Goal: Information Seeking & Learning: Learn about a topic

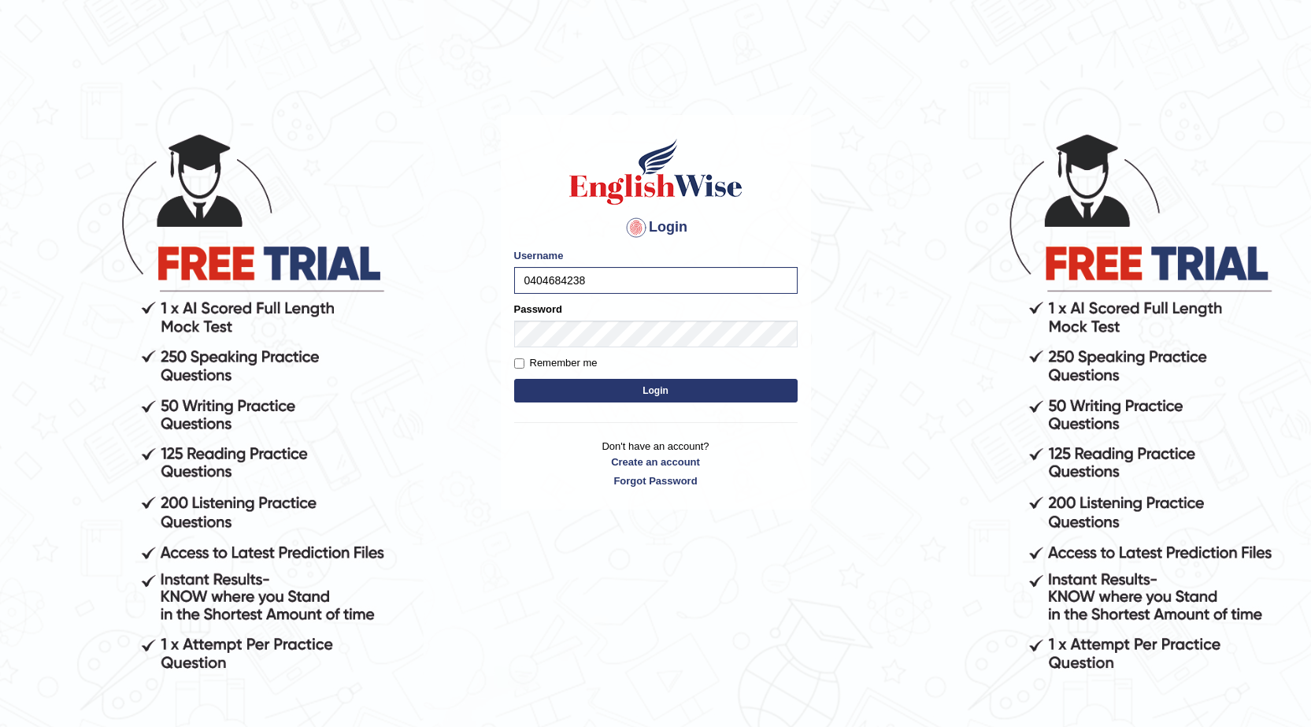
click at [572, 385] on button "Login" at bounding box center [656, 391] width 284 height 24
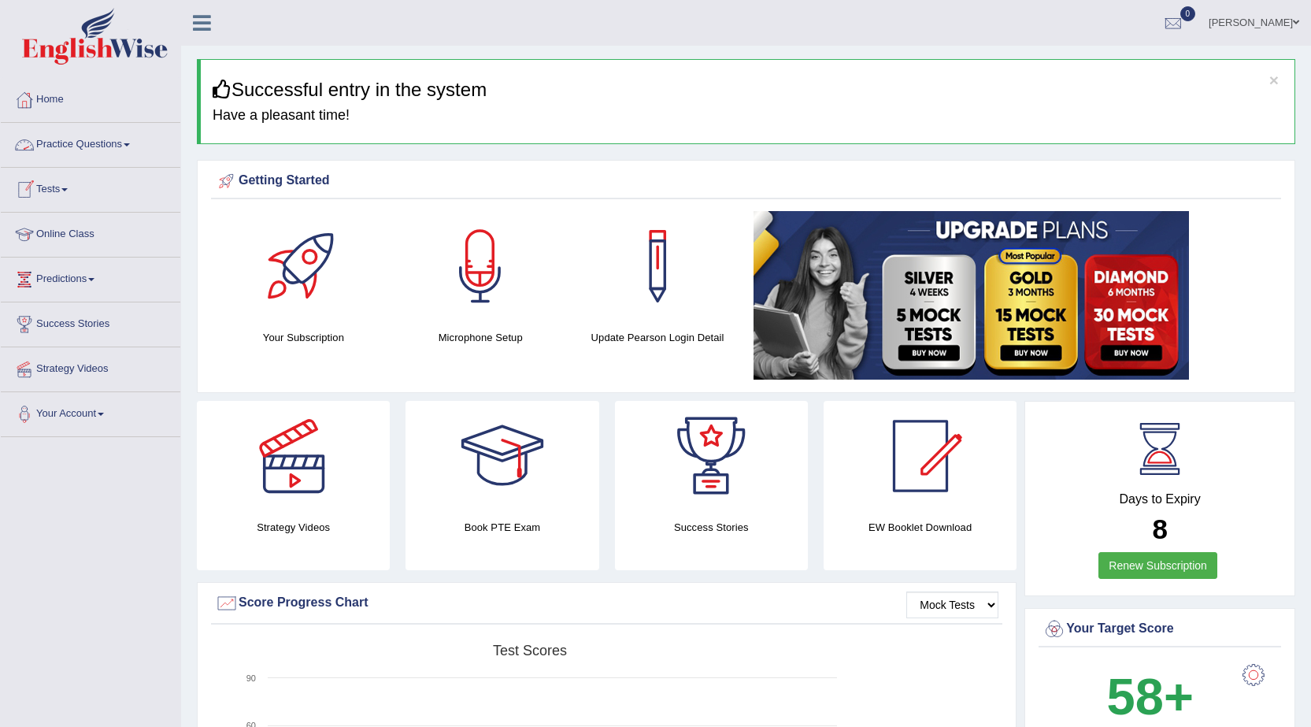
click at [69, 153] on link "Practice Questions" at bounding box center [91, 142] width 180 height 39
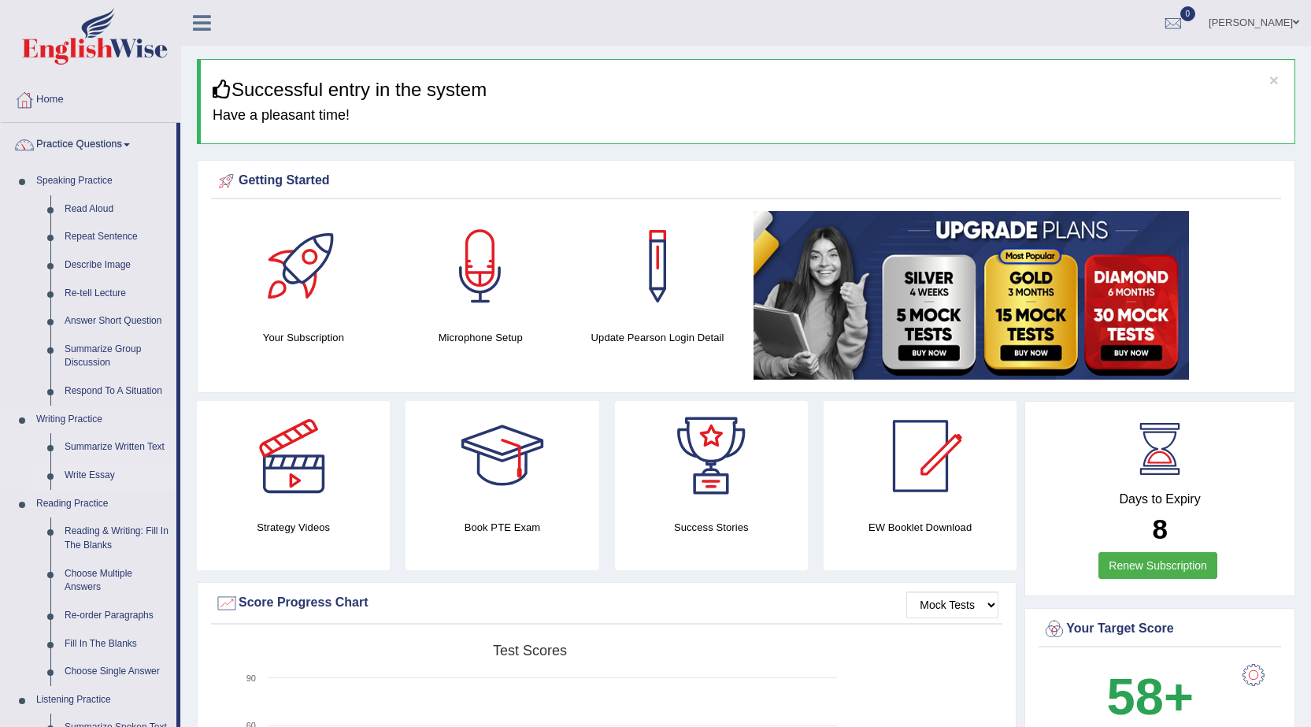
click at [60, 474] on link "Write Essay" at bounding box center [117, 476] width 119 height 28
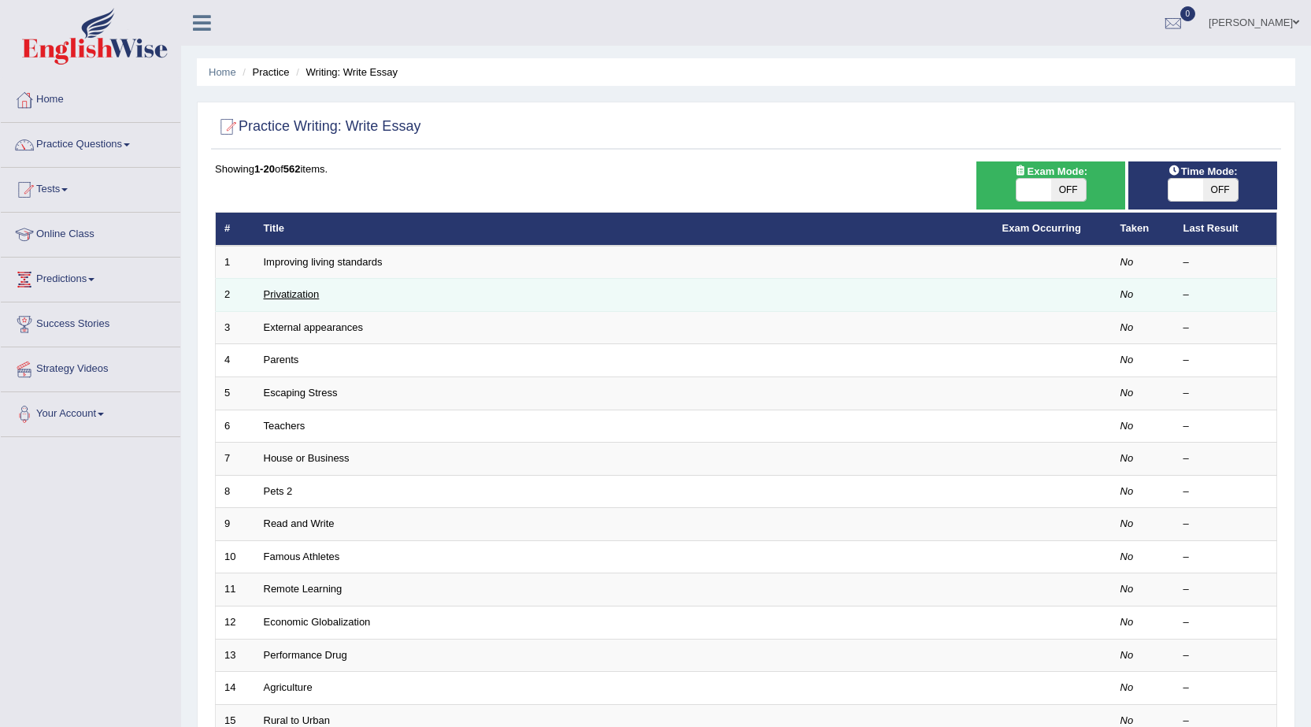
click at [295, 299] on link "Privatization" at bounding box center [292, 294] width 56 height 12
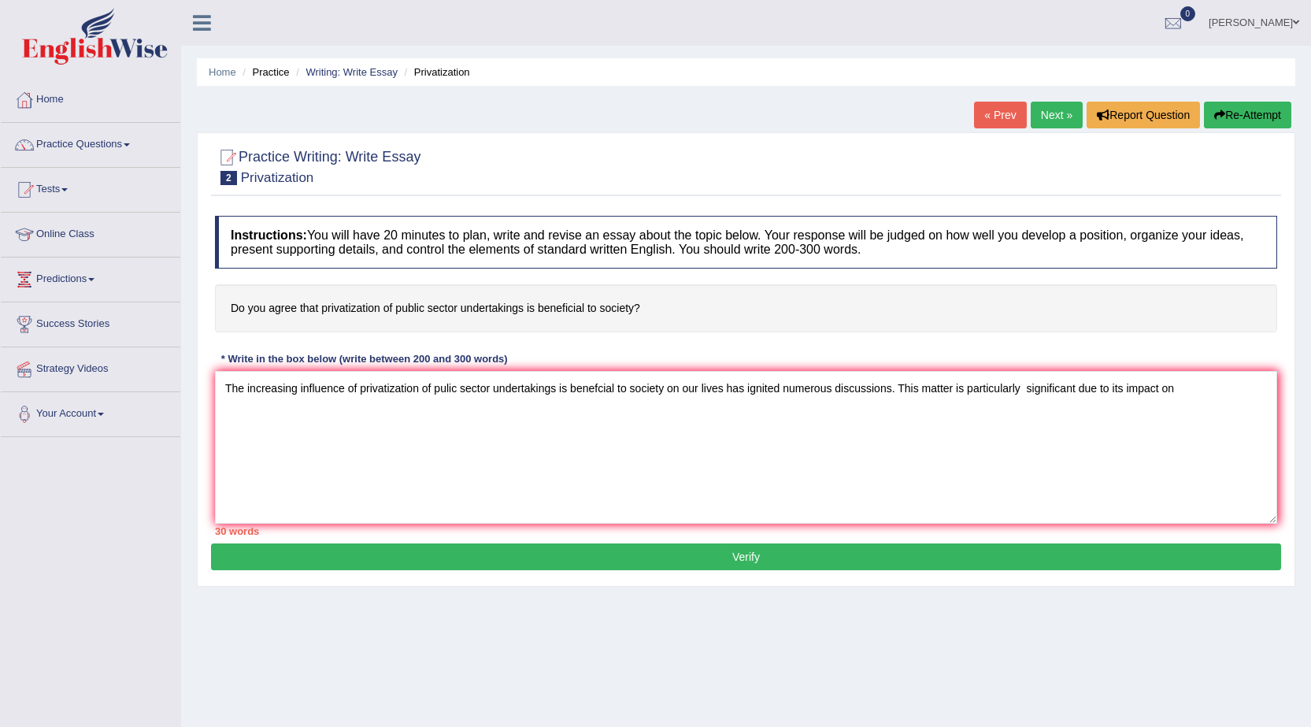
drag, startPoint x: 489, startPoint y: 392, endPoint x: 840, endPoint y: 402, distance: 351.4
click at [800, 393] on textarea "The increasing influence of privatization of pulic sector undertakings is benef…" at bounding box center [746, 447] width 1063 height 153
click at [666, 396] on textarea "The increasing influence of privatization of pulic sector undertakings is benef…" at bounding box center [746, 447] width 1063 height 153
click at [1011, 393] on textarea "The increasing influence of privatization of pulic sector on our lives has igni…" at bounding box center [746, 447] width 1063 height 153
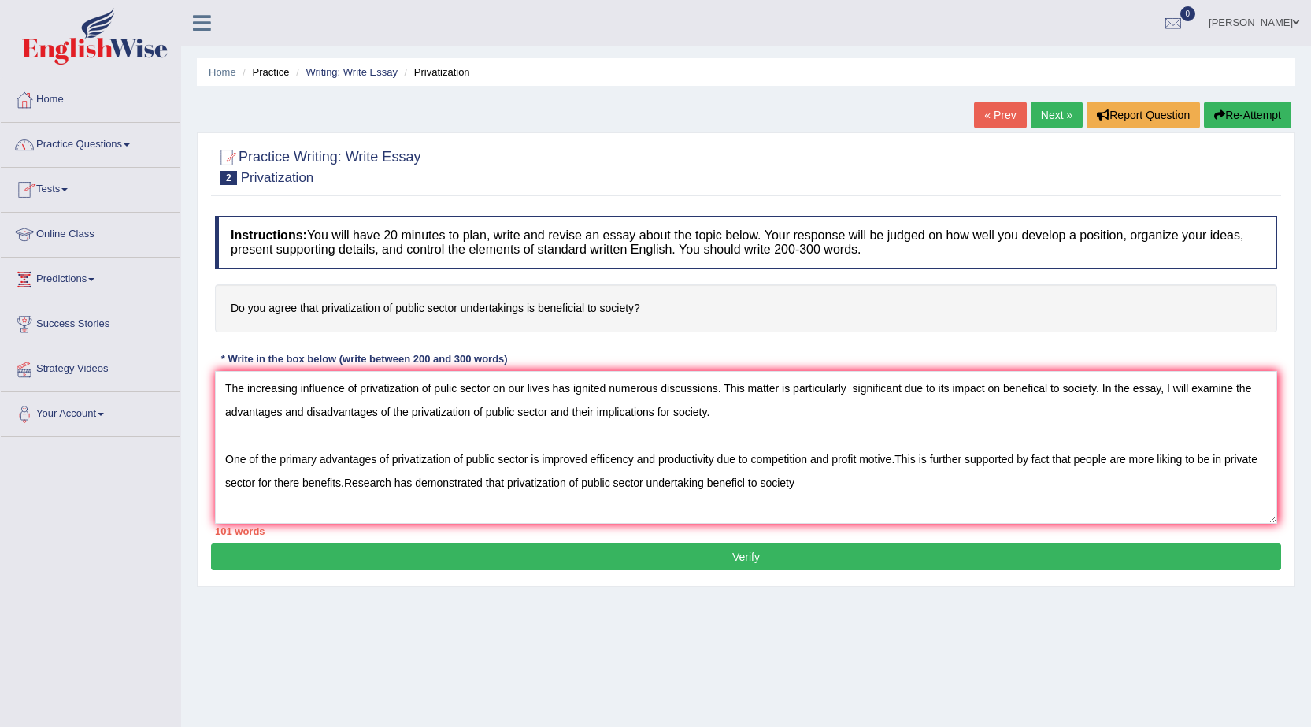
click at [81, 154] on link "Practice Questions" at bounding box center [91, 142] width 180 height 39
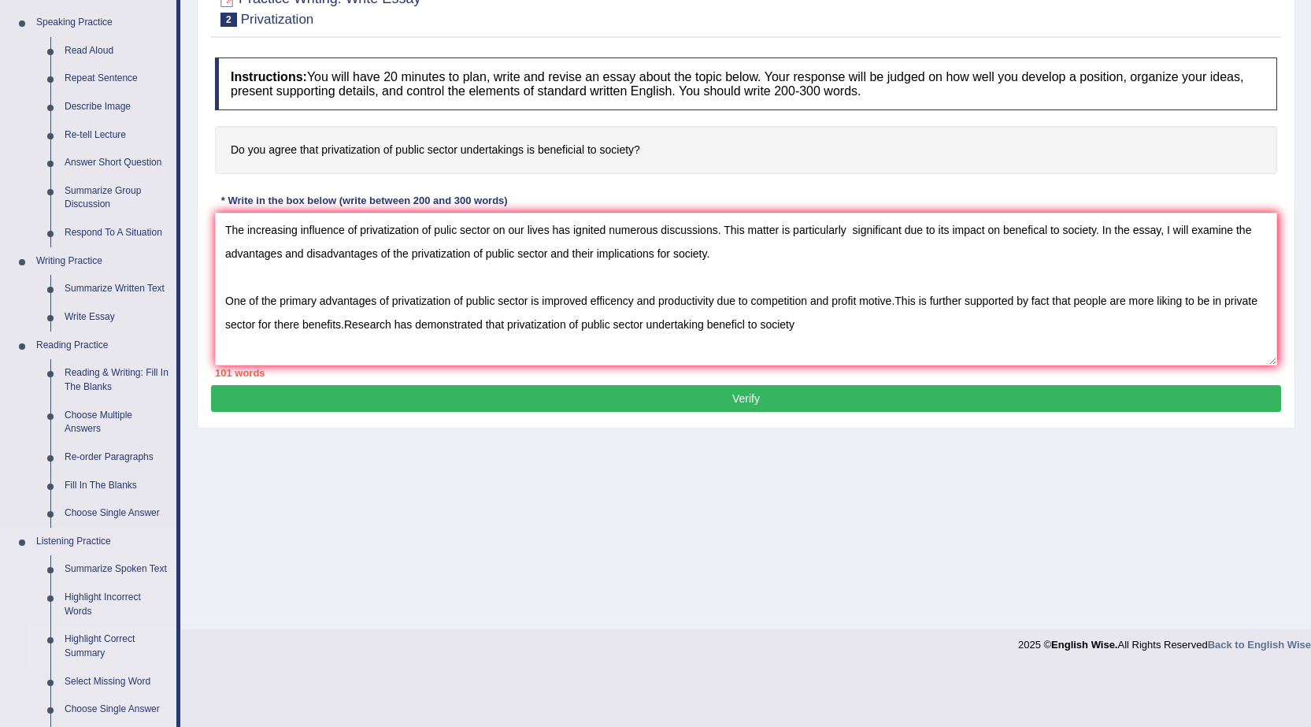
scroll to position [158, 0]
click at [829, 329] on textarea "The increasing influence of privatization of pulic sector on our lives has igni…" at bounding box center [746, 289] width 1063 height 153
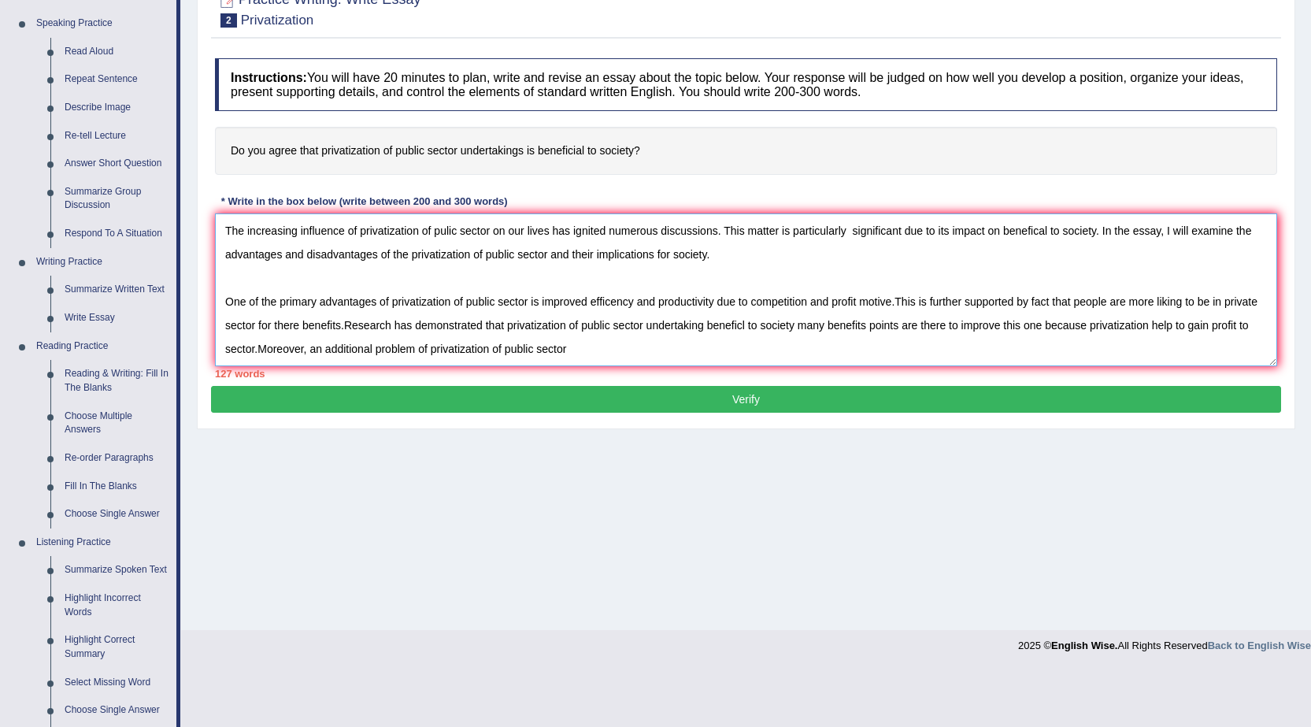
type textarea "The increasing influence of privatization of pulic sector on our lives has igni…"
